Goal: Task Accomplishment & Management: Manage account settings

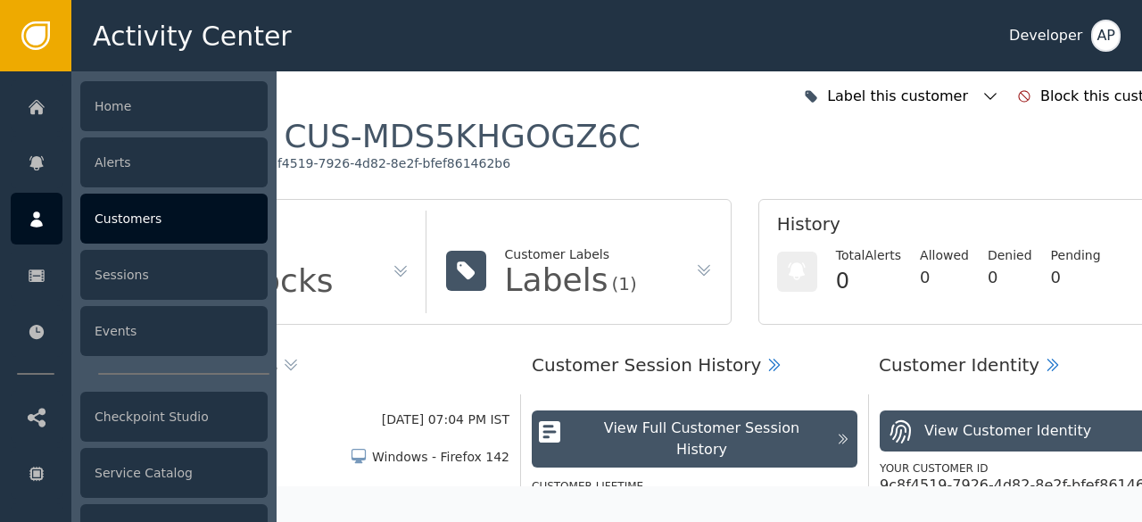
click at [103, 214] on div "Customers" at bounding box center [173, 219] width 187 height 50
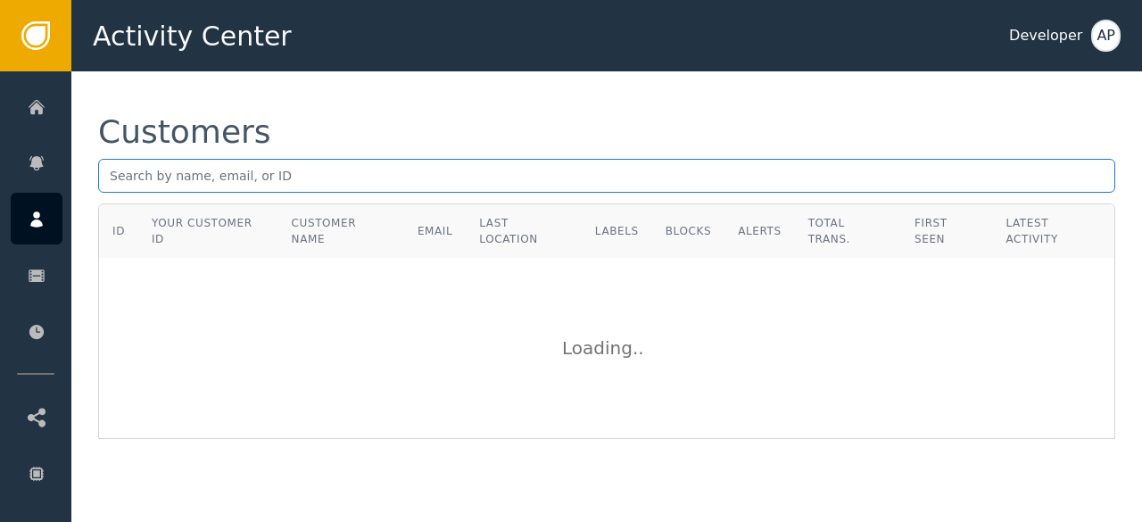
click at [121, 179] on input "text" at bounding box center [606, 176] width 1017 height 34
paste input "[EMAIL_ADDRESS][DOMAIN_NAME]"
type input "[EMAIL_ADDRESS][DOMAIN_NAME]"
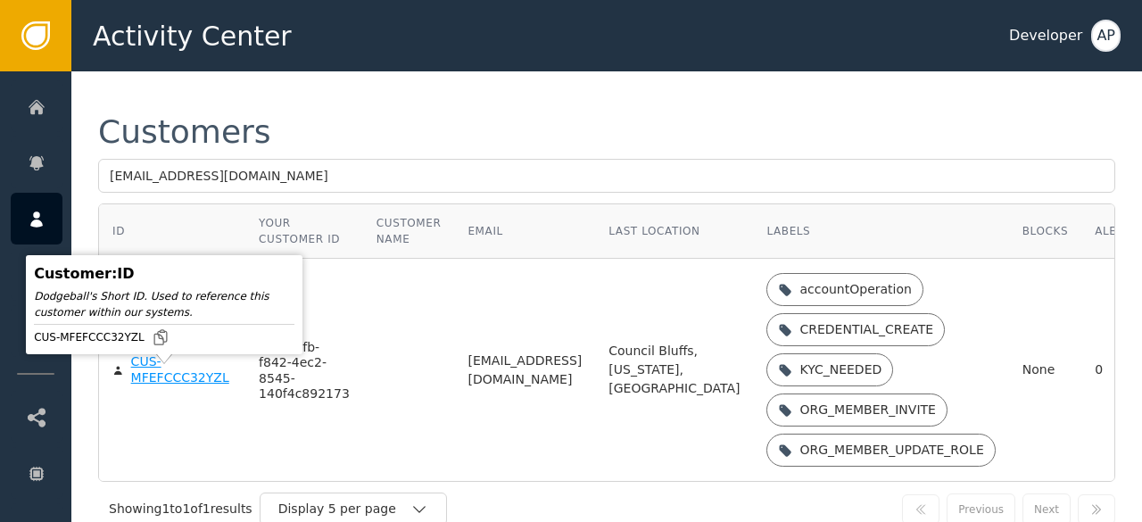
click at [152, 384] on div "CUS-MFEFCCC32YZL" at bounding box center [182, 369] width 102 height 31
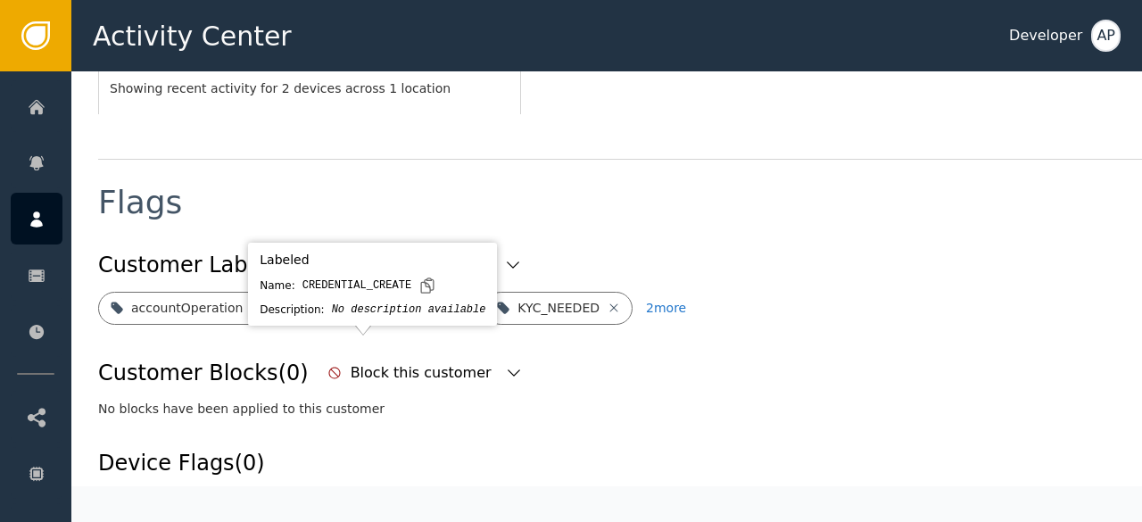
scroll to position [600, 0]
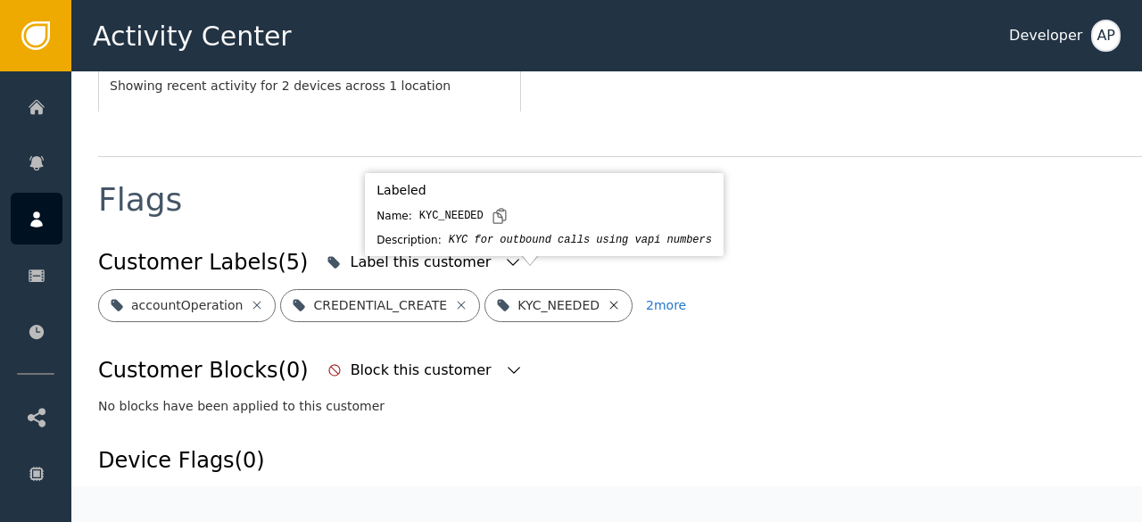
click at [610, 301] on icon at bounding box center [614, 305] width 8 height 8
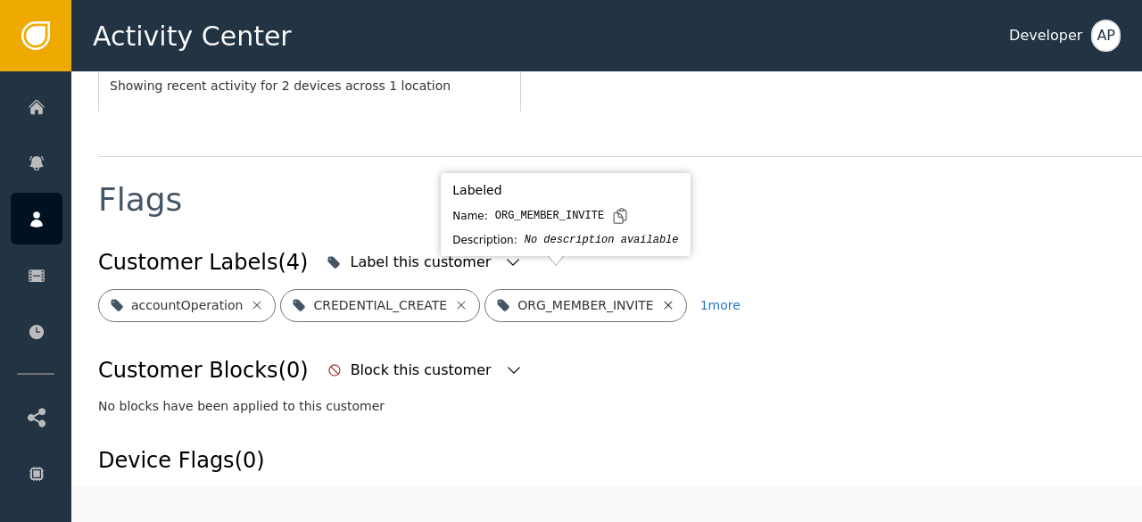
click at [664, 301] on icon at bounding box center [668, 305] width 8 height 8
click at [712, 301] on icon at bounding box center [716, 305] width 8 height 8
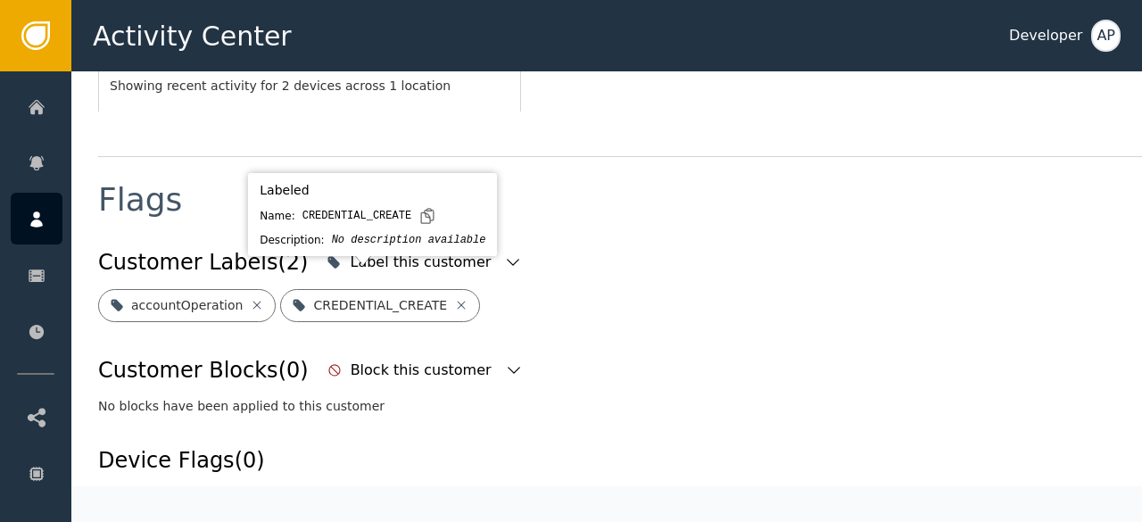
click at [458, 301] on icon at bounding box center [462, 305] width 8 height 8
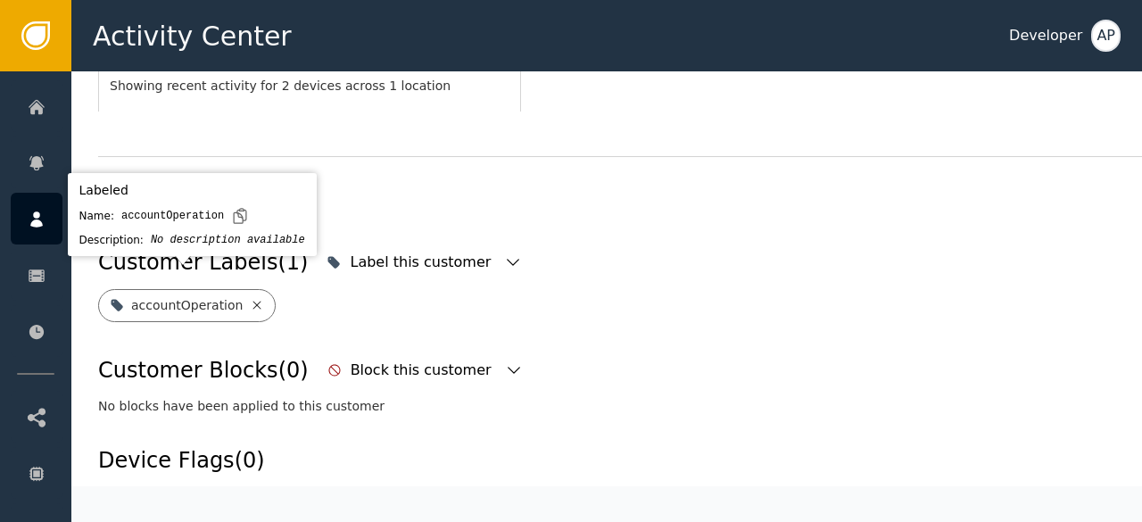
click at [250, 298] on icon at bounding box center [257, 305] width 14 height 14
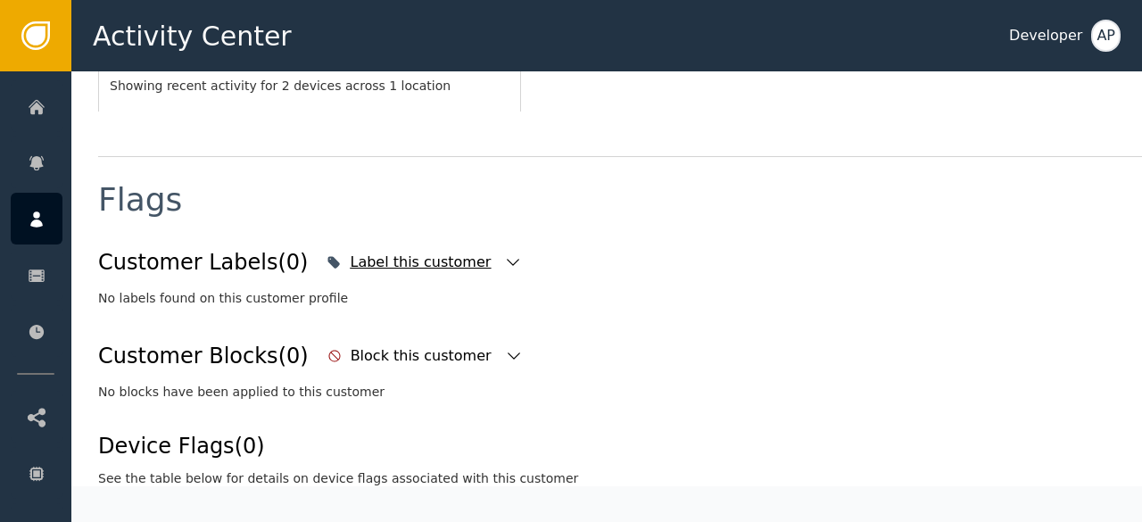
click at [507, 259] on icon "button" at bounding box center [513, 262] width 12 height 7
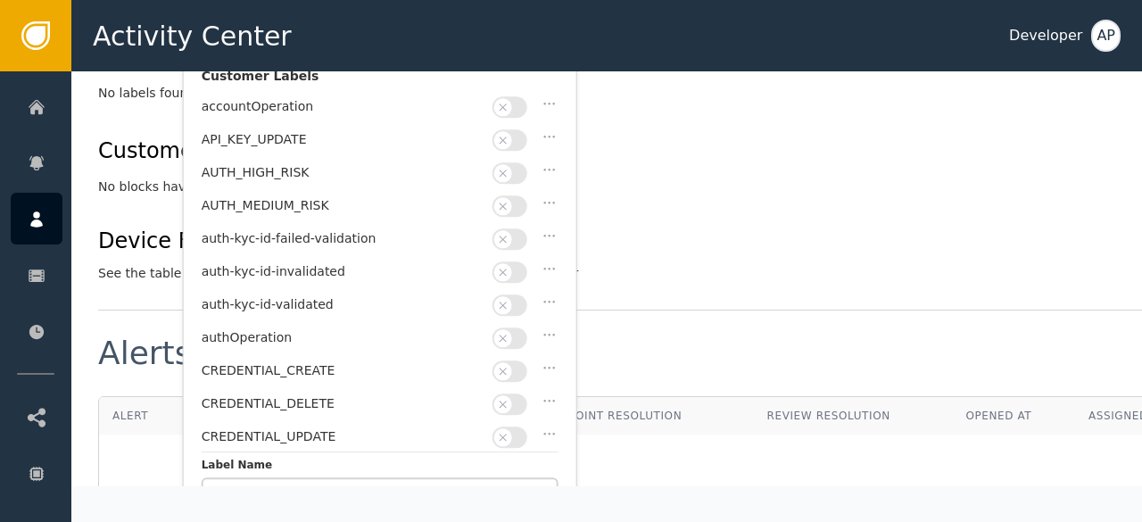
scroll to position [808, 0]
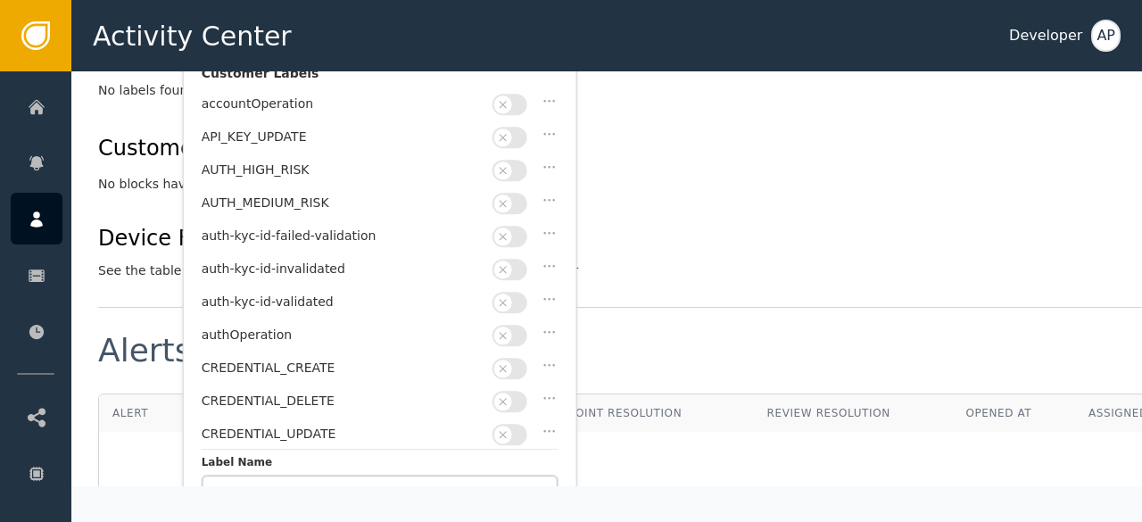
click at [516, 302] on div "auth-kyc-id-validated" at bounding box center [380, 306] width 357 height 33
click at [520, 292] on button "button" at bounding box center [509, 302] width 35 height 21
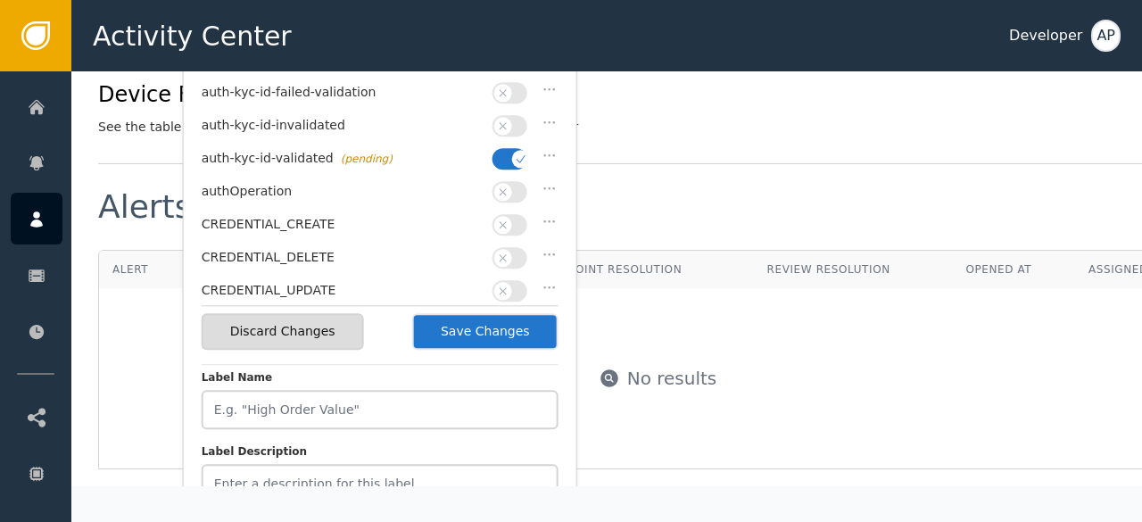
scroll to position [953, 0]
click at [472, 339] on button "Save Changes" at bounding box center [485, 330] width 146 height 37
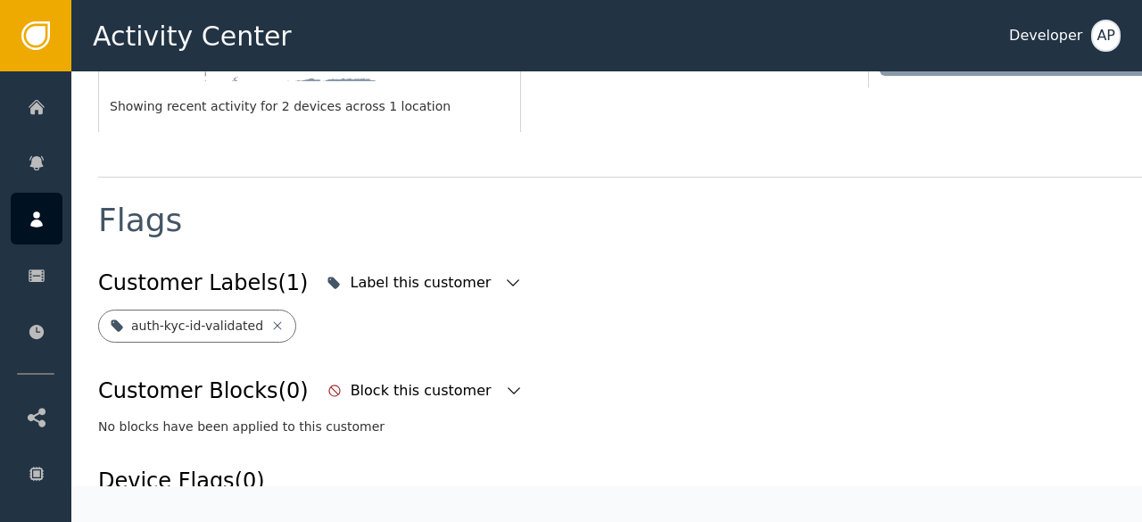
scroll to position [571, 0]
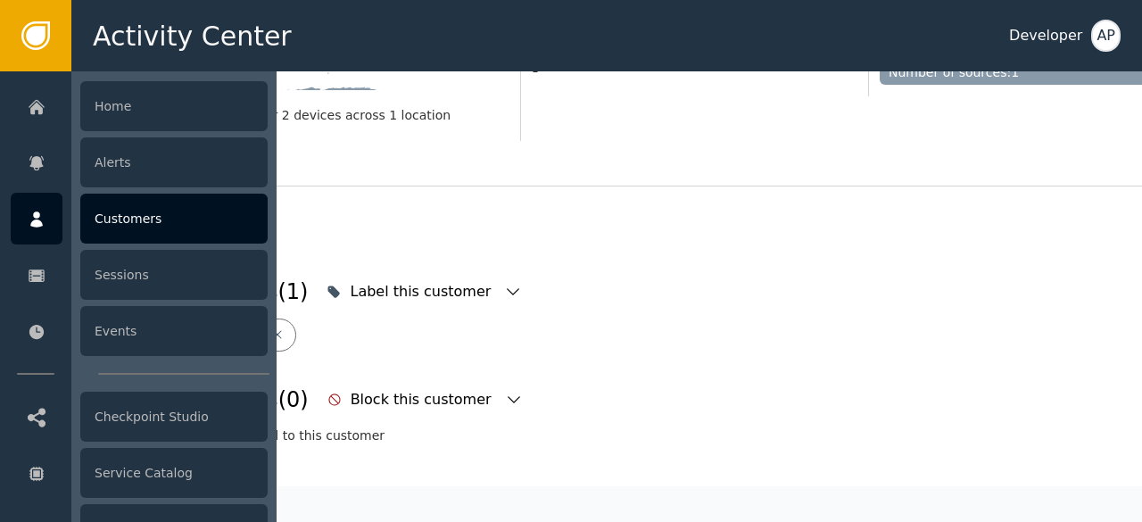
click at [90, 209] on div "Customers" at bounding box center [173, 219] width 187 height 50
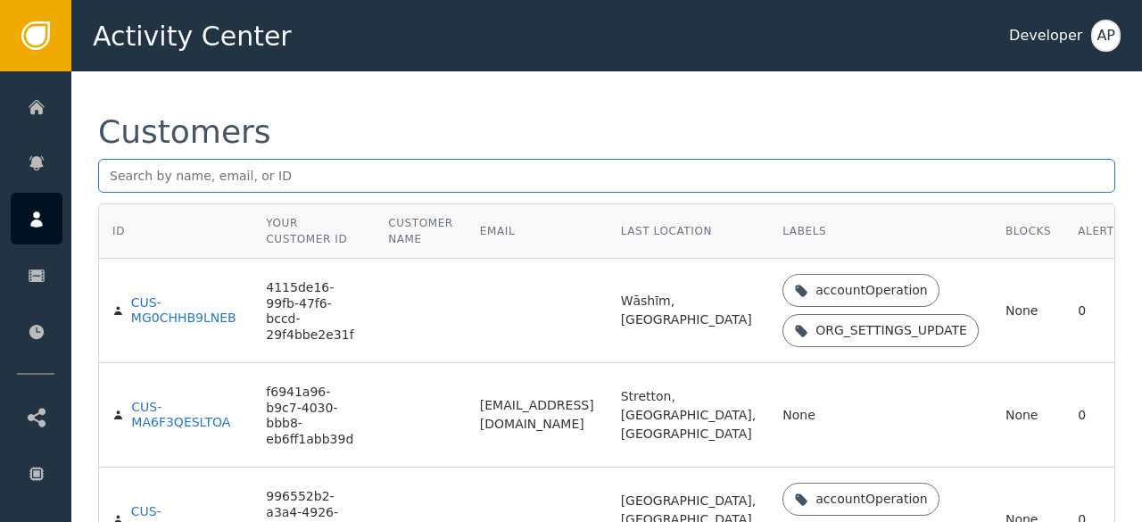
click at [113, 173] on input "text" at bounding box center [606, 176] width 1017 height 34
paste input "[EMAIL_ADDRESS][DOMAIN_NAME]"
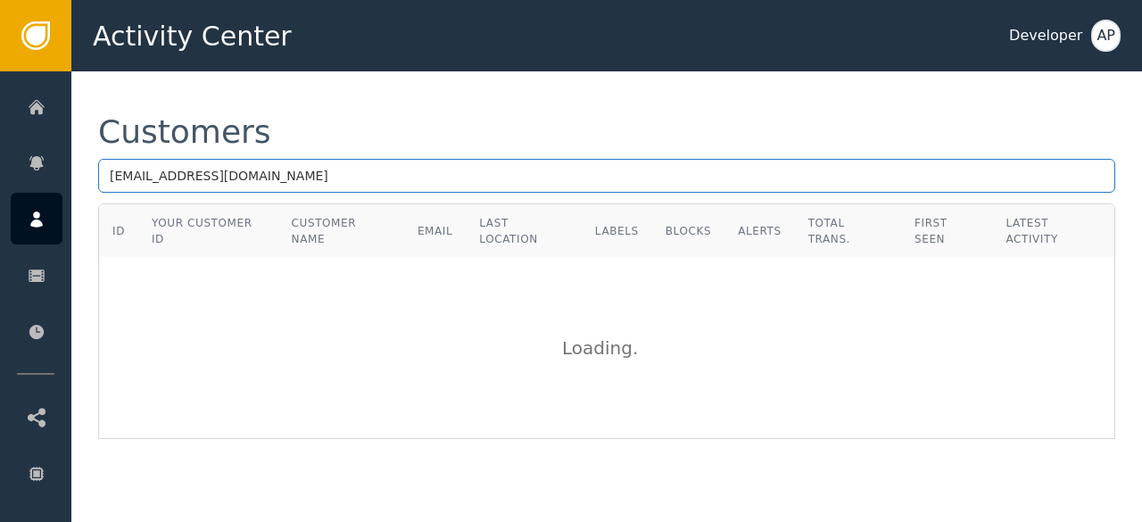
type input "[EMAIL_ADDRESS][DOMAIN_NAME]"
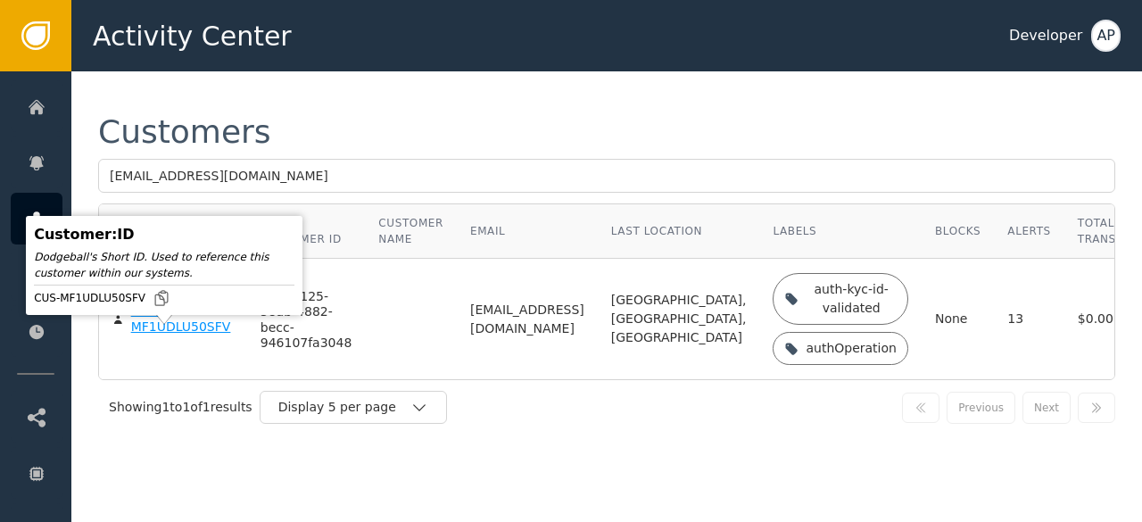
click at [153, 335] on div "CUS-MF1UDLU50SFV" at bounding box center [182, 318] width 103 height 31
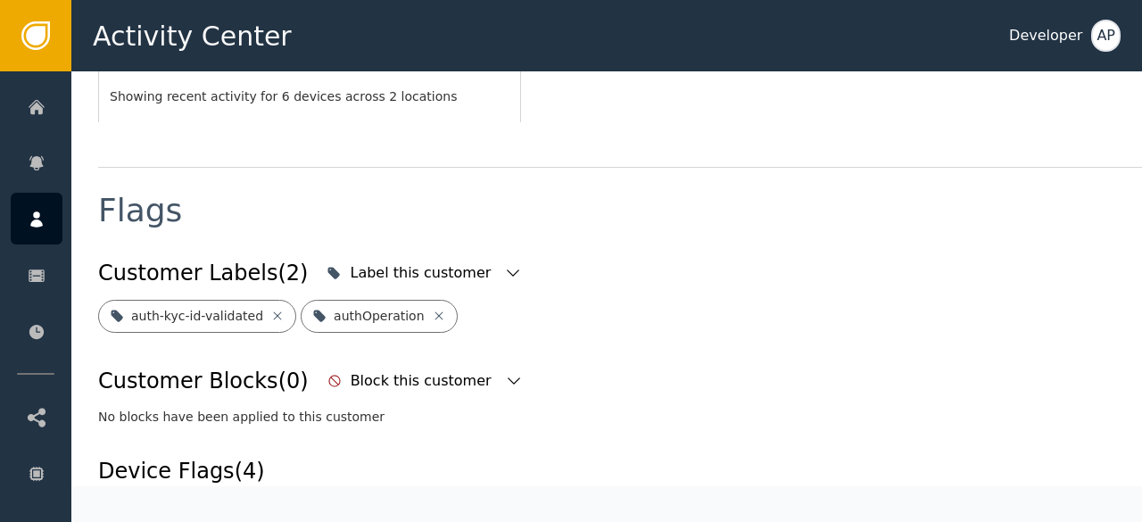
scroll to position [600, 0]
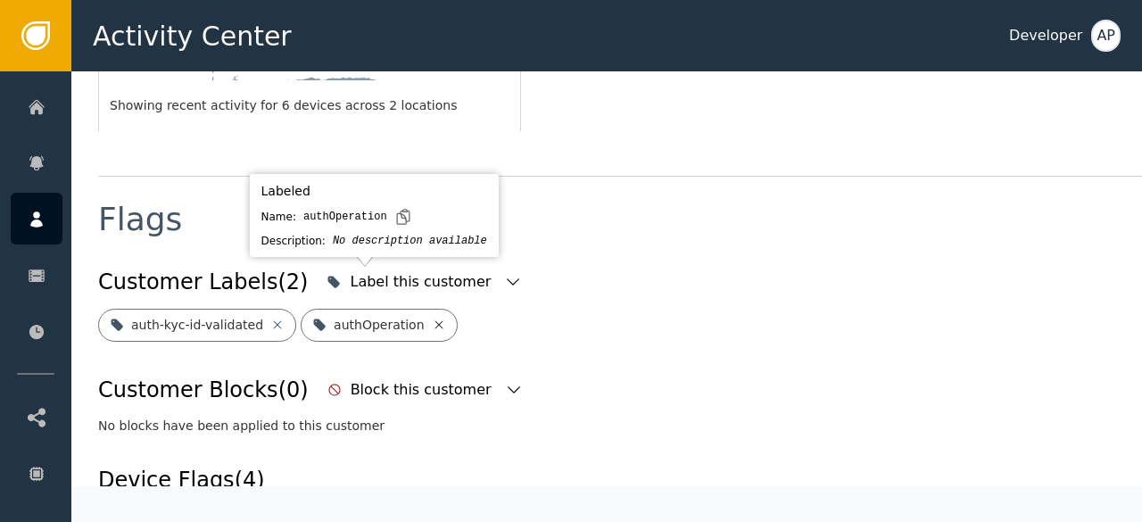
click at [432, 318] on icon at bounding box center [439, 325] width 14 height 14
